Goal: Check status: Check status

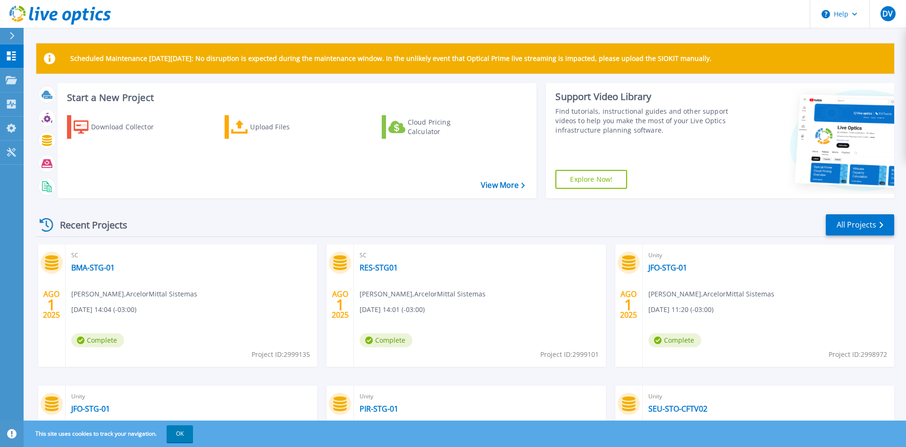
scroll to position [116, 0]
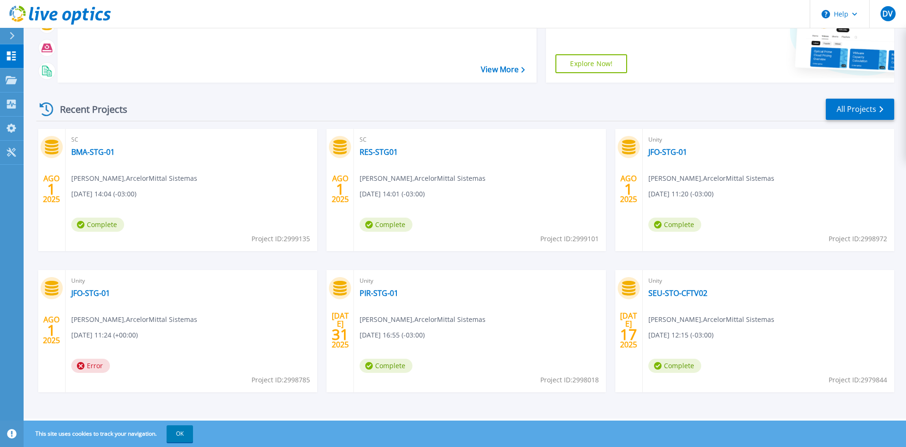
click at [288, 89] on div "Start a New Project Download Collector Upload Files Cloud Pricing Calculator Vi…" at bounding box center [465, 28] width 858 height 123
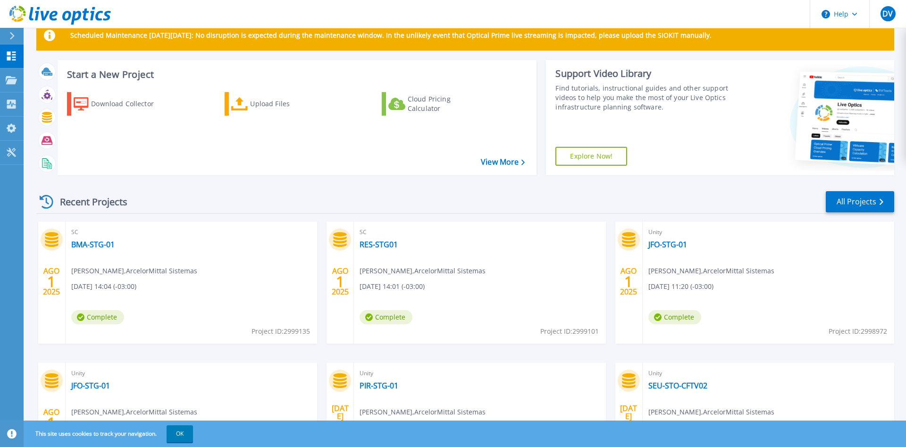
scroll to position [19, 0]
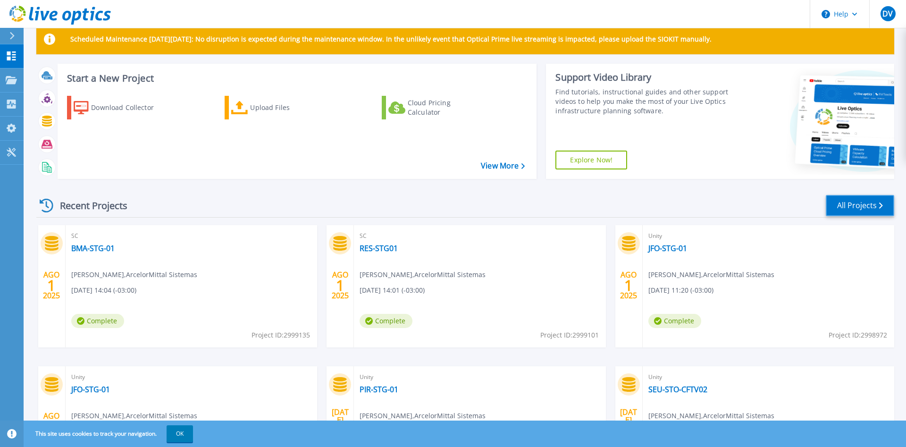
click at [861, 211] on link "All Projects" at bounding box center [860, 205] width 68 height 21
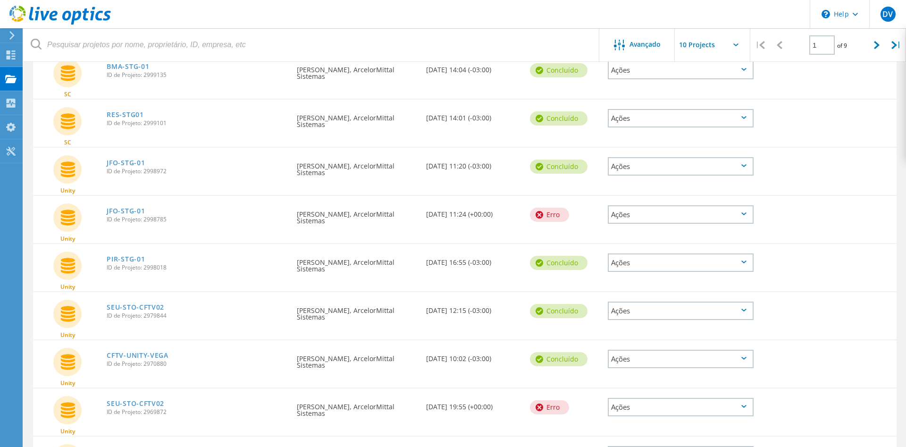
scroll to position [144, 0]
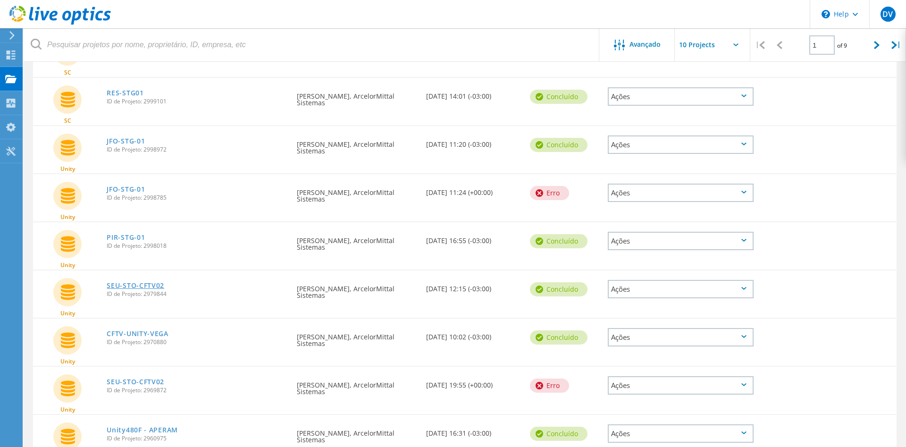
click at [128, 287] on link "SEU-STO-CFTV02" at bounding box center [136, 285] width 58 height 7
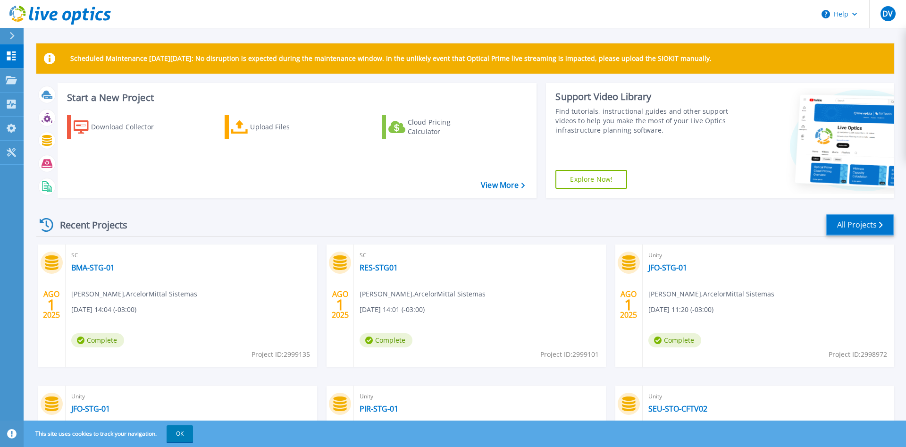
click at [867, 226] on link "All Projects" at bounding box center [860, 224] width 68 height 21
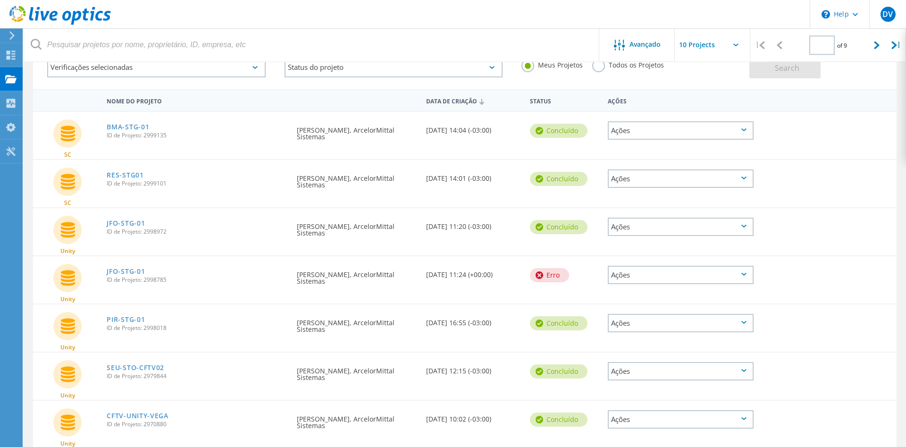
type input "1"
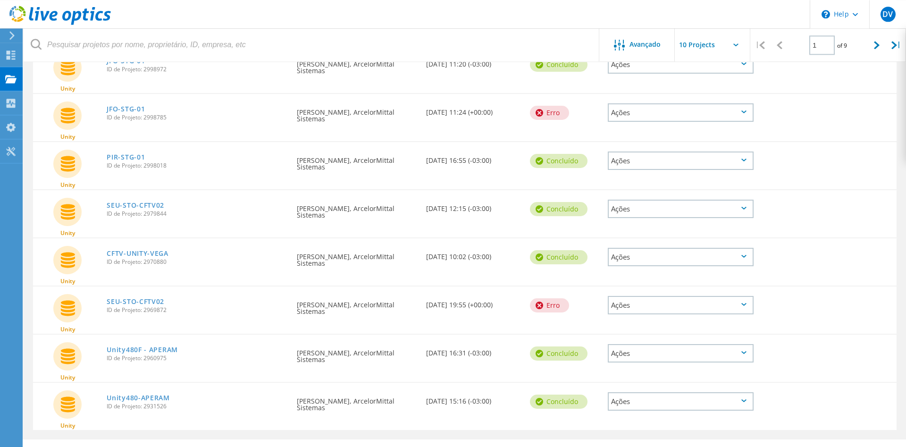
scroll to position [246, 0]
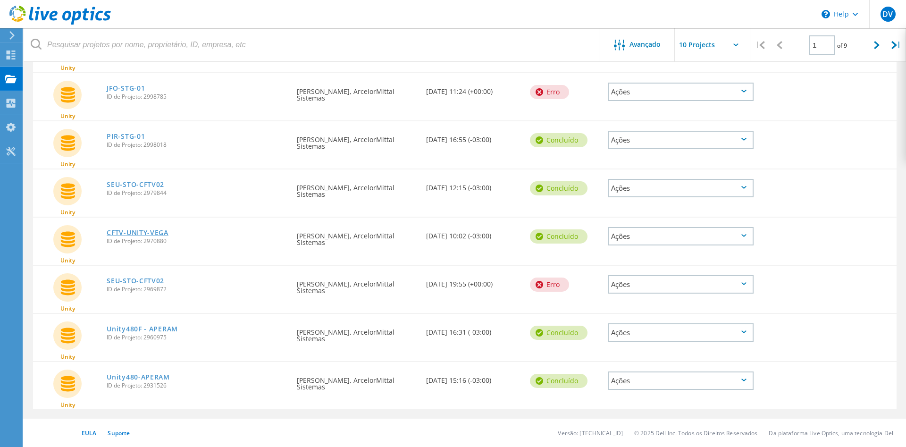
click at [150, 233] on link "CFTV-UNITY-VEGA" at bounding box center [138, 232] width 62 height 7
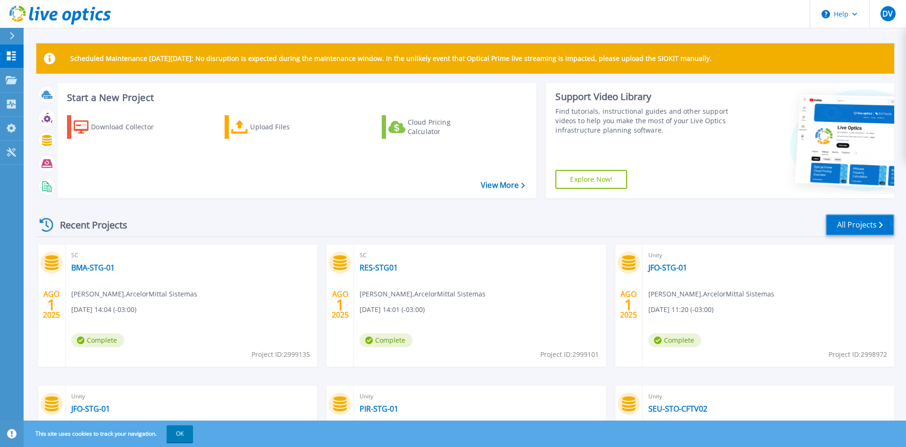
click at [855, 228] on link "All Projects" at bounding box center [860, 224] width 68 height 21
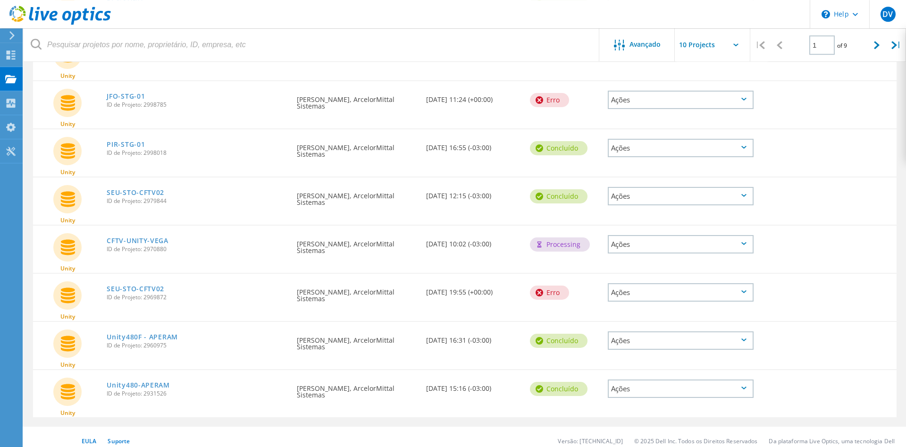
scroll to position [246, 0]
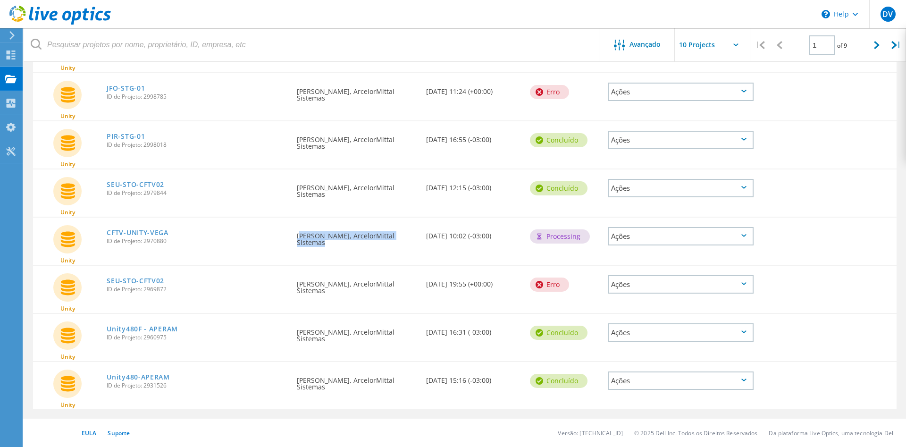
drag, startPoint x: 297, startPoint y: 235, endPoint x: 405, endPoint y: 234, distance: 107.2
click at [405, 234] on div "Solicitado por Denis Vieira, ArcelorMittal Sistemas" at bounding box center [357, 237] width 130 height 38
click at [308, 231] on div "Solicitado por Denis Vieira, ArcelorMittal Sistemas" at bounding box center [357, 237] width 130 height 38
click at [296, 237] on div "Solicitado por Denis Vieira, ArcelorMittal Sistemas" at bounding box center [357, 237] width 130 height 38
drag, startPoint x: 297, startPoint y: 235, endPoint x: 406, endPoint y: 230, distance: 108.2
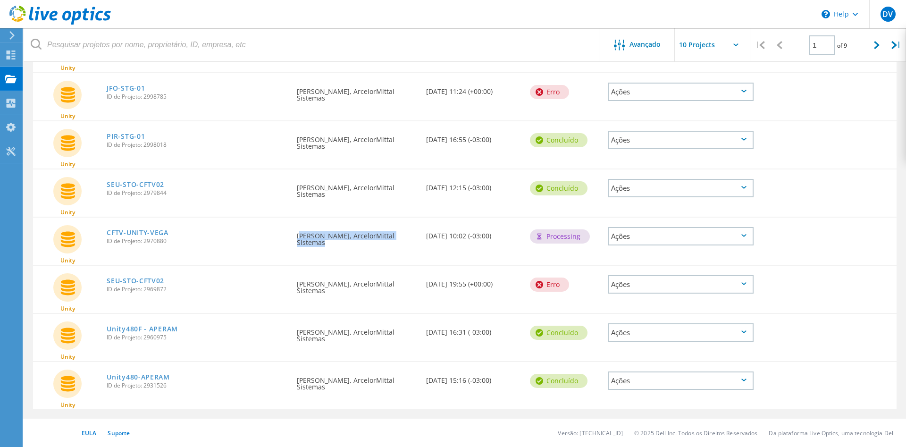
click at [406, 230] on div "Solicitado por Denis Vieira, ArcelorMittal Sistemas" at bounding box center [357, 237] width 130 height 38
